Goal: Find specific page/section: Find specific page/section

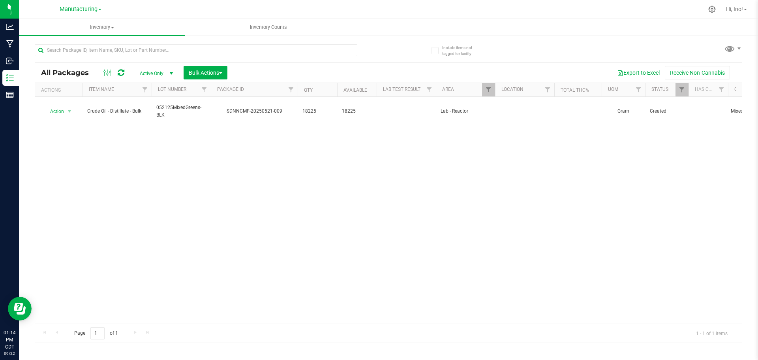
click at [484, 83] on div "All Packages Active Only Active Only Lab Samples Locked All Bulk Actions Add to…" at bounding box center [388, 202] width 707 height 280
click at [484, 85] on link "Filter" at bounding box center [488, 89] width 13 height 13
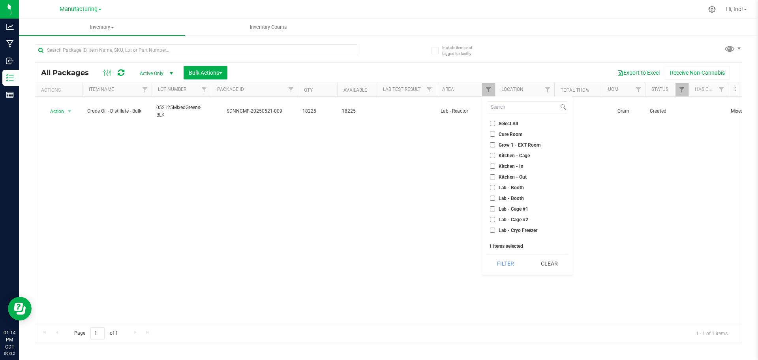
click at [519, 302] on span "Lab - Reactor" at bounding box center [512, 304] width 28 height 5
click at [495, 302] on input "Lab - Reactor" at bounding box center [492, 304] width 5 height 5
checkbox input "false"
click at [514, 281] on span "Lab - Oven" at bounding box center [509, 283] width 23 height 5
click at [495, 281] on input "Lab - Oven" at bounding box center [492, 283] width 5 height 5
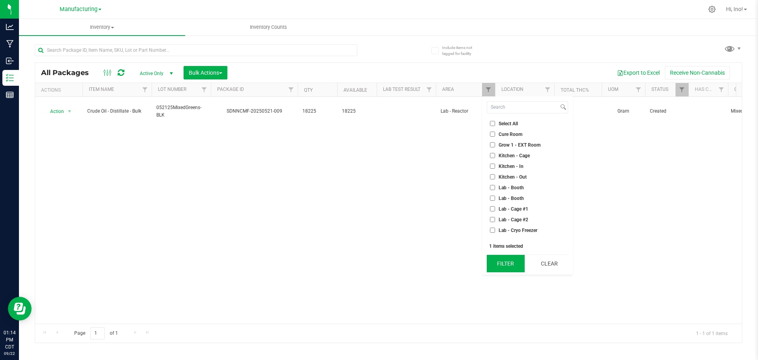
click at [511, 261] on button "Filter" at bounding box center [506, 263] width 38 height 17
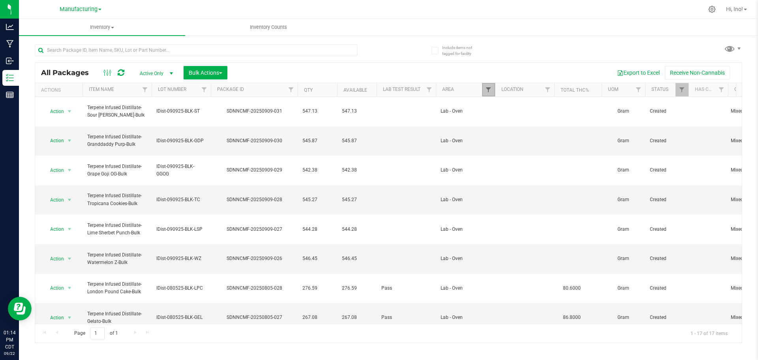
click at [491, 89] on span "Filter" at bounding box center [488, 89] width 6 height 6
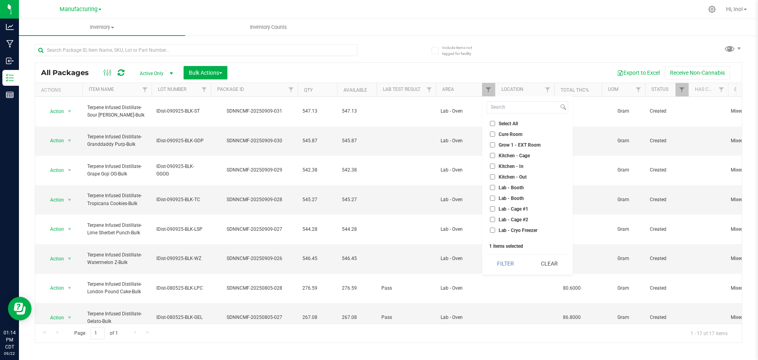
click at [516, 281] on span "Lab - Oven" at bounding box center [509, 283] width 23 height 5
click at [495, 281] on input "Lab - Oven" at bounding box center [492, 283] width 5 height 5
checkbox input "false"
click at [518, 292] on span "Lab - Rack" at bounding box center [509, 294] width 22 height 5
click at [495, 291] on input "Lab - Rack" at bounding box center [492, 293] width 5 height 5
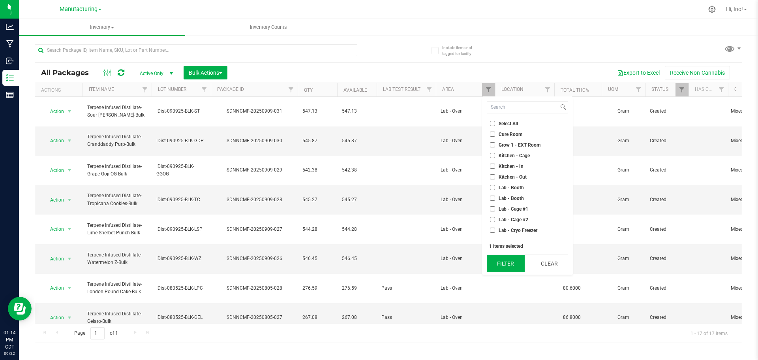
click at [514, 268] on button "Filter" at bounding box center [506, 263] width 38 height 17
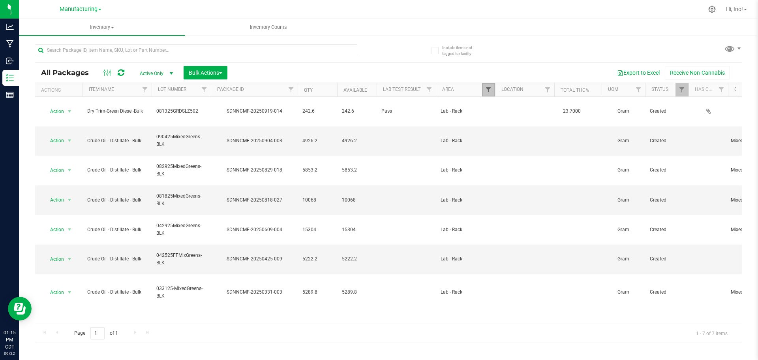
click at [490, 92] on span "Filter" at bounding box center [488, 89] width 6 height 6
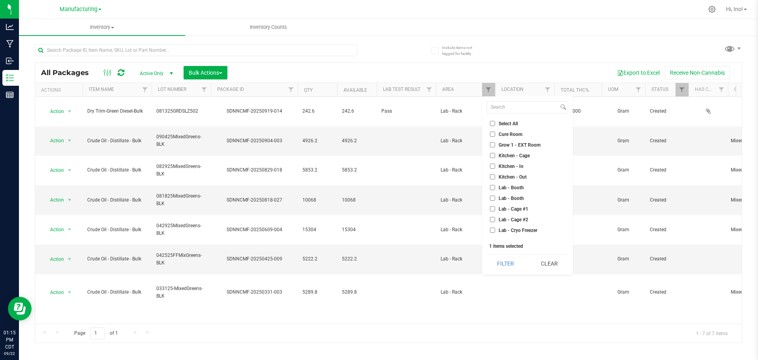
click at [510, 292] on span "Lab - Rack" at bounding box center [509, 294] width 22 height 5
click at [495, 291] on input "Lab - Rack" at bounding box center [492, 293] width 5 height 5
checkbox input "false"
click at [512, 281] on span "Lab - Oven" at bounding box center [509, 283] width 23 height 5
click at [495, 281] on input "Lab - Oven" at bounding box center [492, 283] width 5 height 5
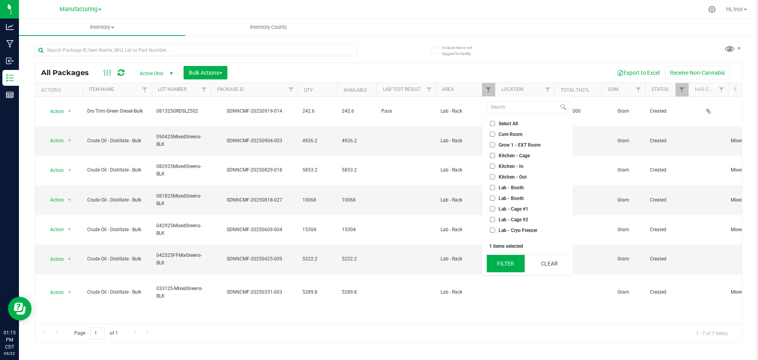
click at [515, 258] on button "Filter" at bounding box center [506, 263] width 38 height 17
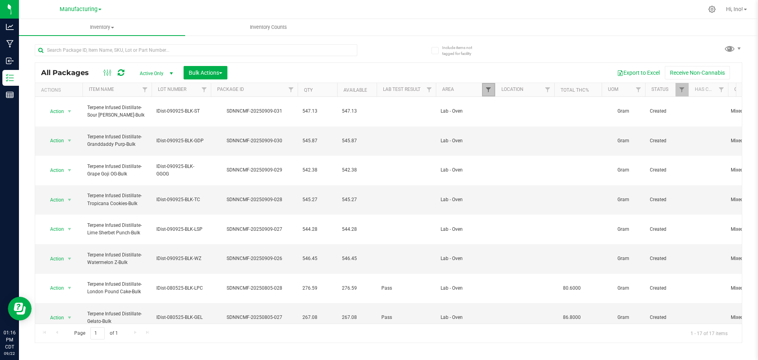
click at [489, 92] on span "Filter" at bounding box center [488, 89] width 6 height 6
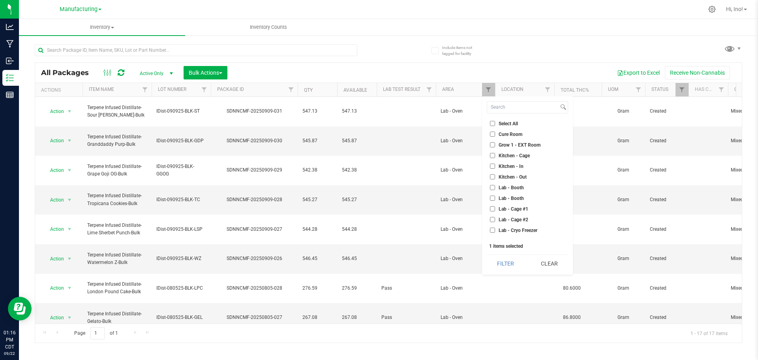
click at [518, 281] on span "Lab - Oven" at bounding box center [509, 283] width 23 height 5
click at [495, 281] on input "Lab - Oven" at bounding box center [492, 283] width 5 height 5
checkbox input "false"
click at [520, 186] on span "Lab - Reactor" at bounding box center [512, 186] width 28 height 5
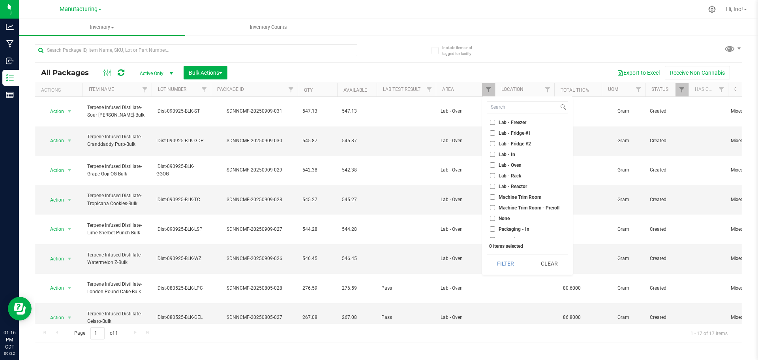
click at [495, 186] on input "Lab - Reactor" at bounding box center [492, 186] width 5 height 5
checkbox input "true"
click at [520, 258] on button "Filter" at bounding box center [506, 263] width 38 height 17
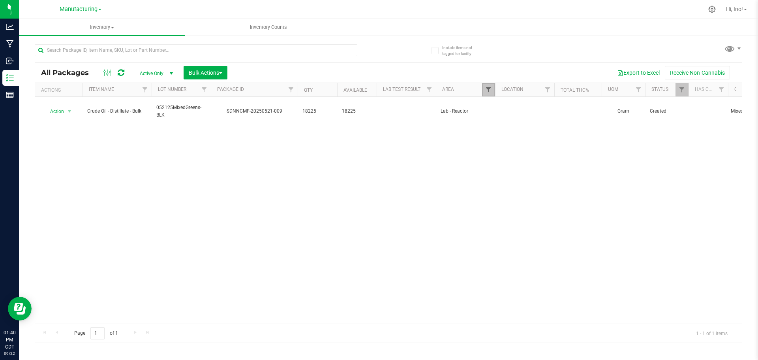
click at [488, 87] on span "Filter" at bounding box center [488, 89] width 6 height 6
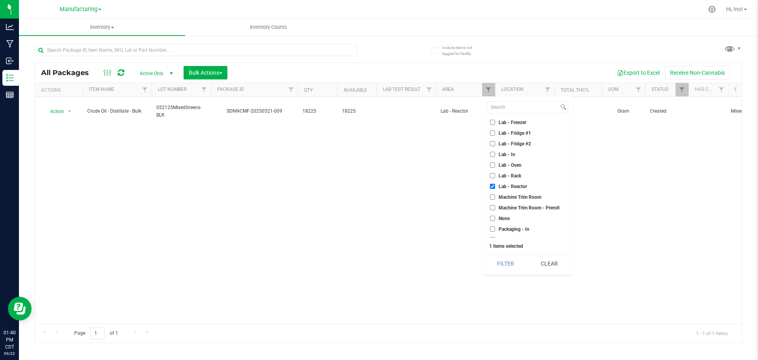
click at [514, 164] on span "Lab - Oven" at bounding box center [509, 165] width 23 height 5
click at [495, 164] on input "Lab - Oven" at bounding box center [492, 164] width 5 height 5
checkbox input "true"
click at [516, 187] on span "Lab - Reactor" at bounding box center [512, 186] width 28 height 5
click at [495, 187] on input "Lab - Reactor" at bounding box center [492, 186] width 5 height 5
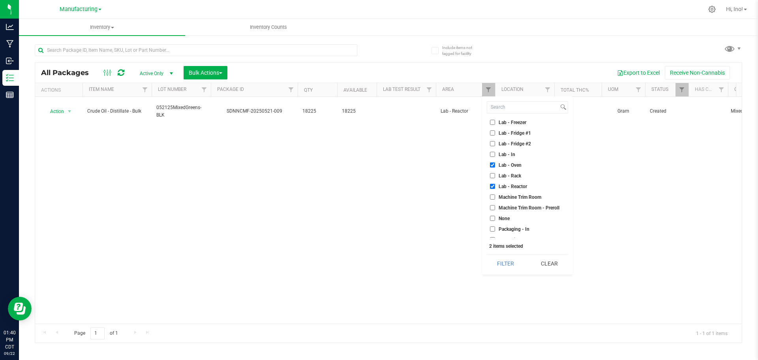
checkbox input "false"
click at [510, 271] on button "Filter" at bounding box center [506, 263] width 38 height 17
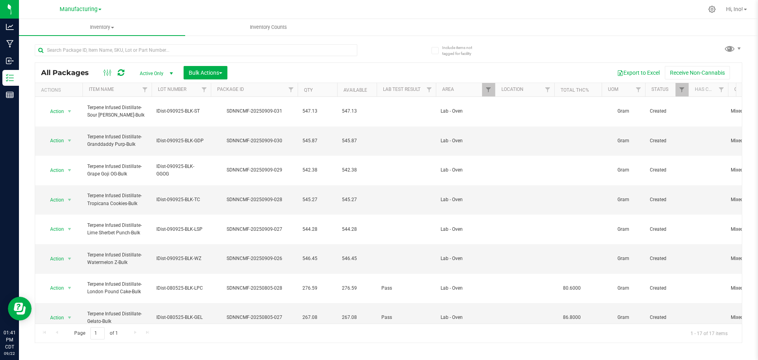
click at [495, 86] on div at bounding box center [495, 90] width 4 height 14
click at [492, 88] on link "Filter" at bounding box center [488, 89] width 13 height 13
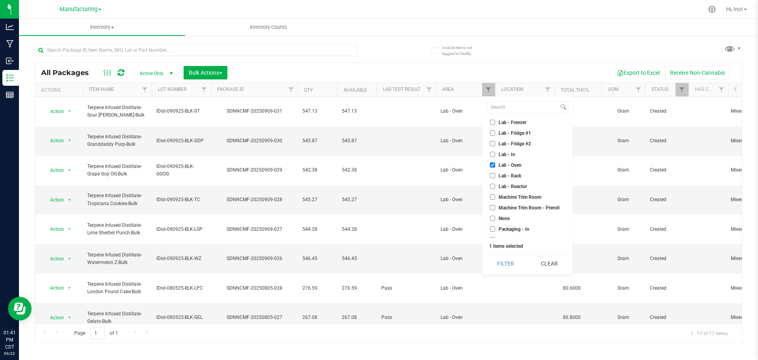
click at [513, 164] on span "Lab - Oven" at bounding box center [509, 165] width 23 height 5
click at [495, 164] on input "Lab - Oven" at bounding box center [492, 164] width 5 height 5
checkbox input "false"
click at [510, 132] on span "Cure Room" at bounding box center [510, 134] width 24 height 5
click at [495, 131] on input "Cure Room" at bounding box center [492, 133] width 5 height 5
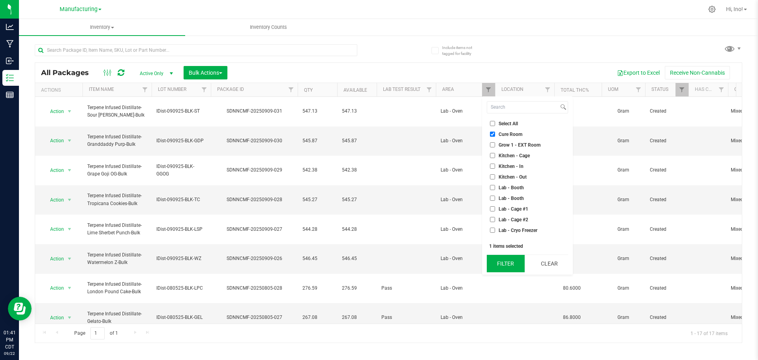
click at [505, 264] on button "Filter" at bounding box center [506, 263] width 38 height 17
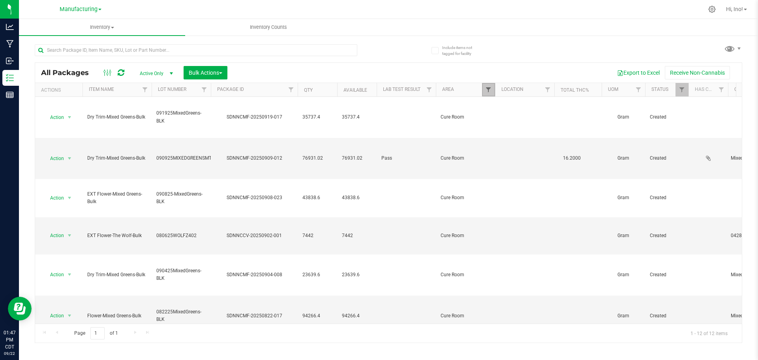
click at [485, 89] on span "Filter" at bounding box center [488, 89] width 6 height 6
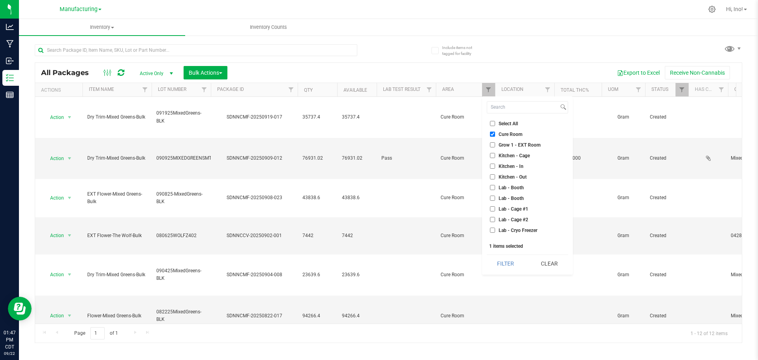
click at [508, 132] on span "Cure Room" at bounding box center [510, 134] width 24 height 5
click at [495, 132] on input "Cure Room" at bounding box center [492, 133] width 5 height 5
checkbox input "false"
click at [519, 225] on span "Lab - Reactor" at bounding box center [512, 225] width 28 height 5
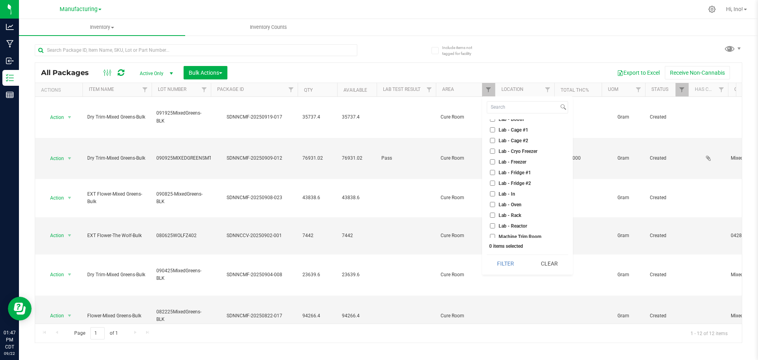
click at [495, 225] on input "Lab - Reactor" at bounding box center [492, 225] width 5 height 5
checkbox input "true"
click at [508, 263] on button "Filter" at bounding box center [506, 263] width 38 height 17
